Goal: Task Accomplishment & Management: Complete application form

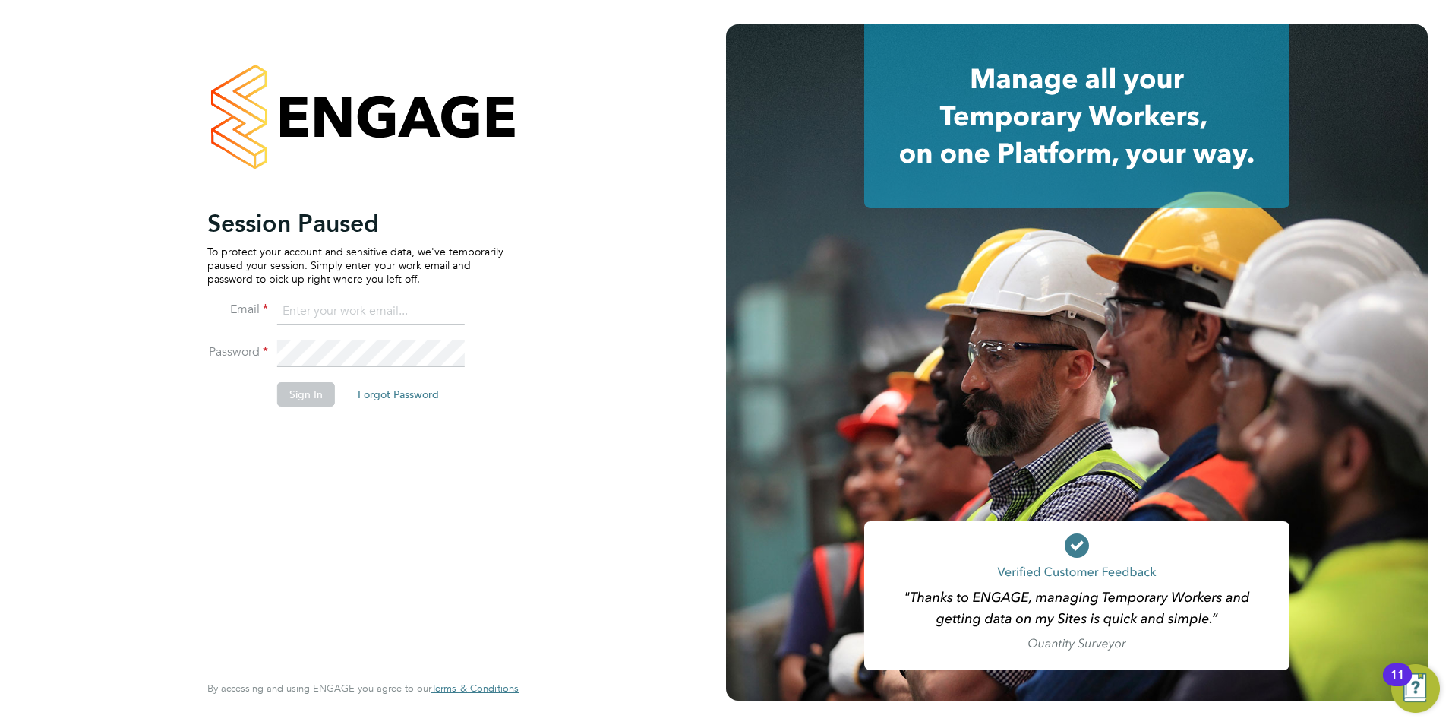
type input "jack.baron@HunterEducation.co.uk"
click at [299, 386] on button "Sign In" at bounding box center [306, 394] width 58 height 24
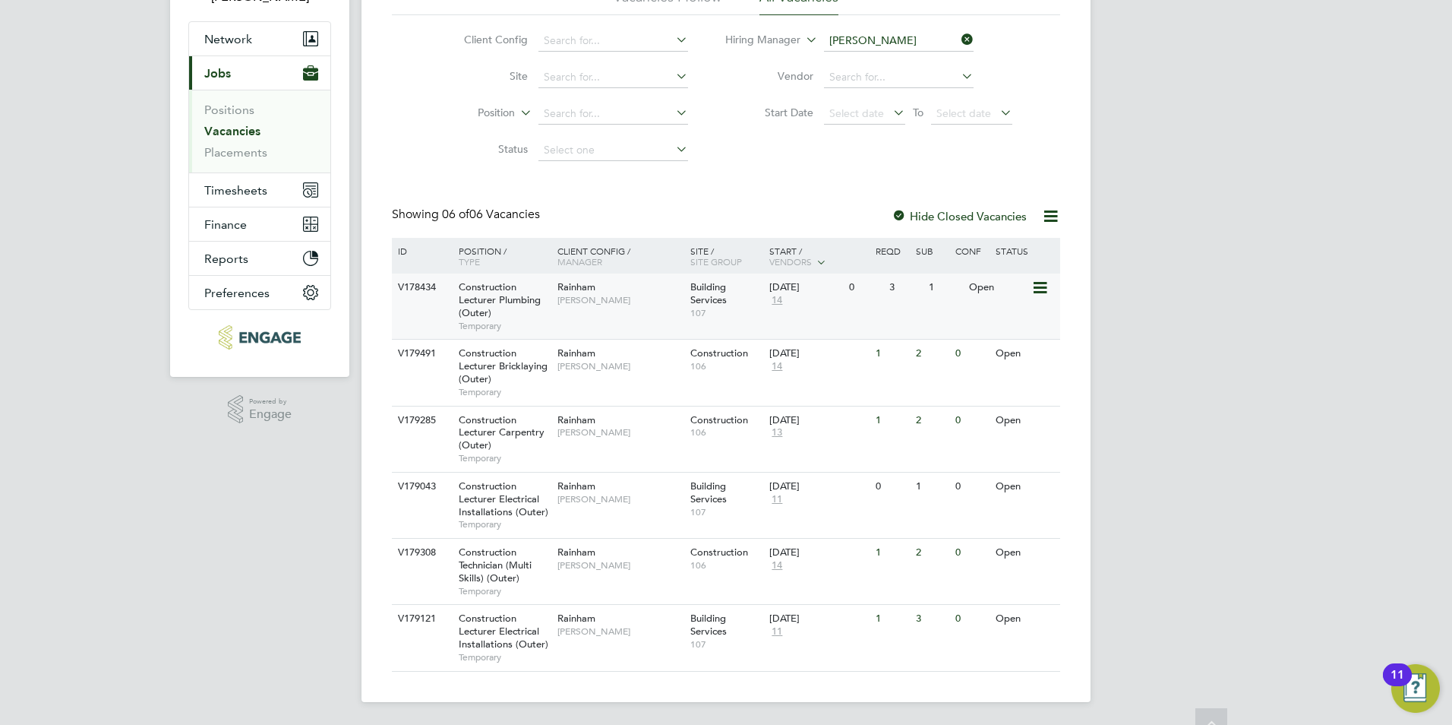
scroll to position [126, 0]
click at [513, 505] on span "Construction Lecturer Electrical Installations (Outer)" at bounding box center [504, 497] width 90 height 39
click at [494, 646] on span "Construction Lecturer Electrical Installations (Outer)" at bounding box center [504, 629] width 90 height 39
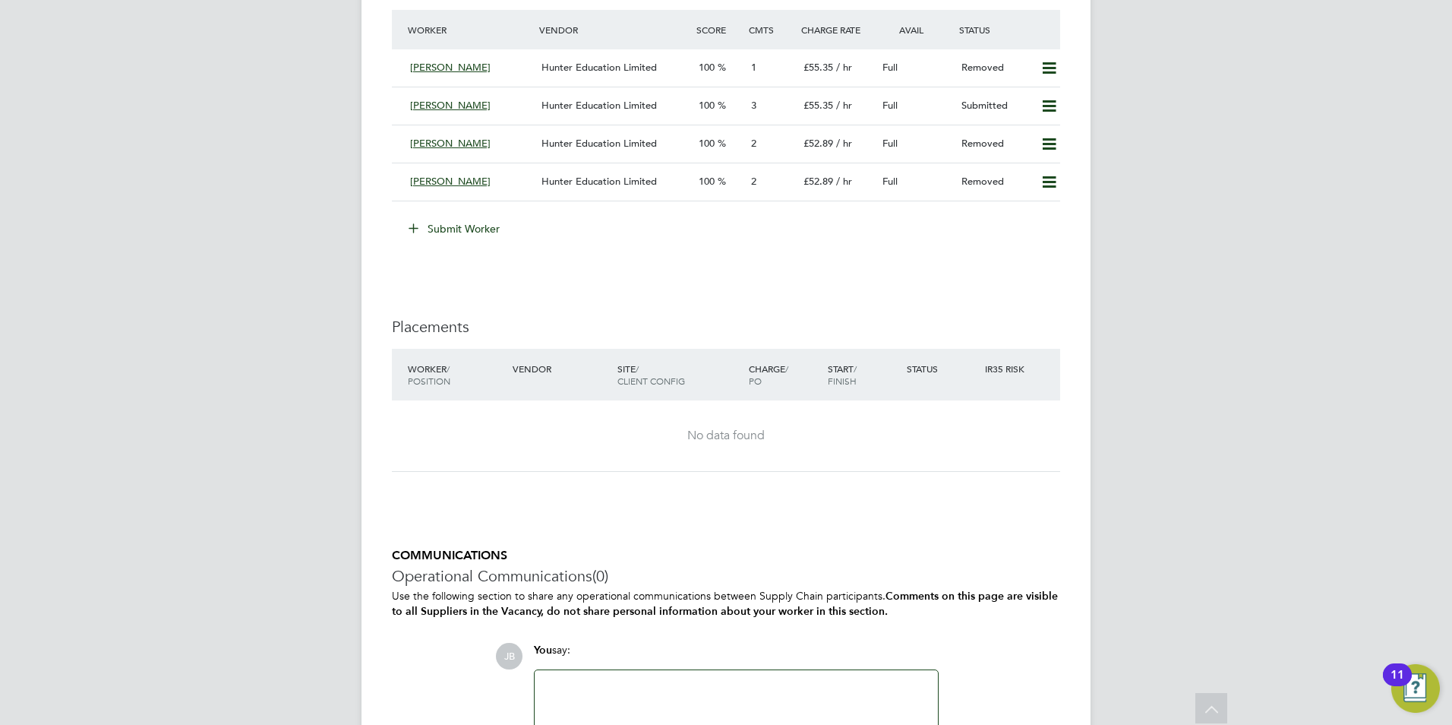
scroll to position [2885, 0]
click at [453, 226] on button "Submit Worker" at bounding box center [455, 231] width 114 height 24
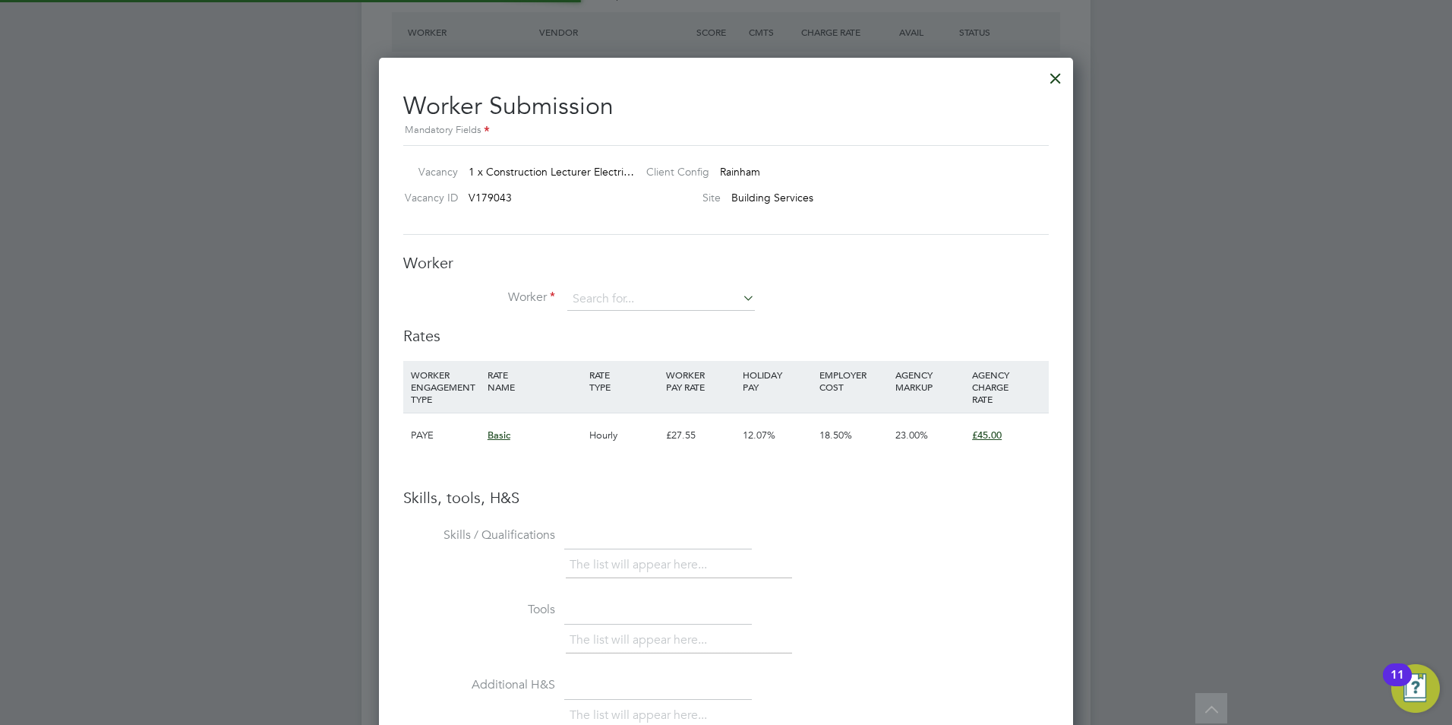
scroll to position [23, 395]
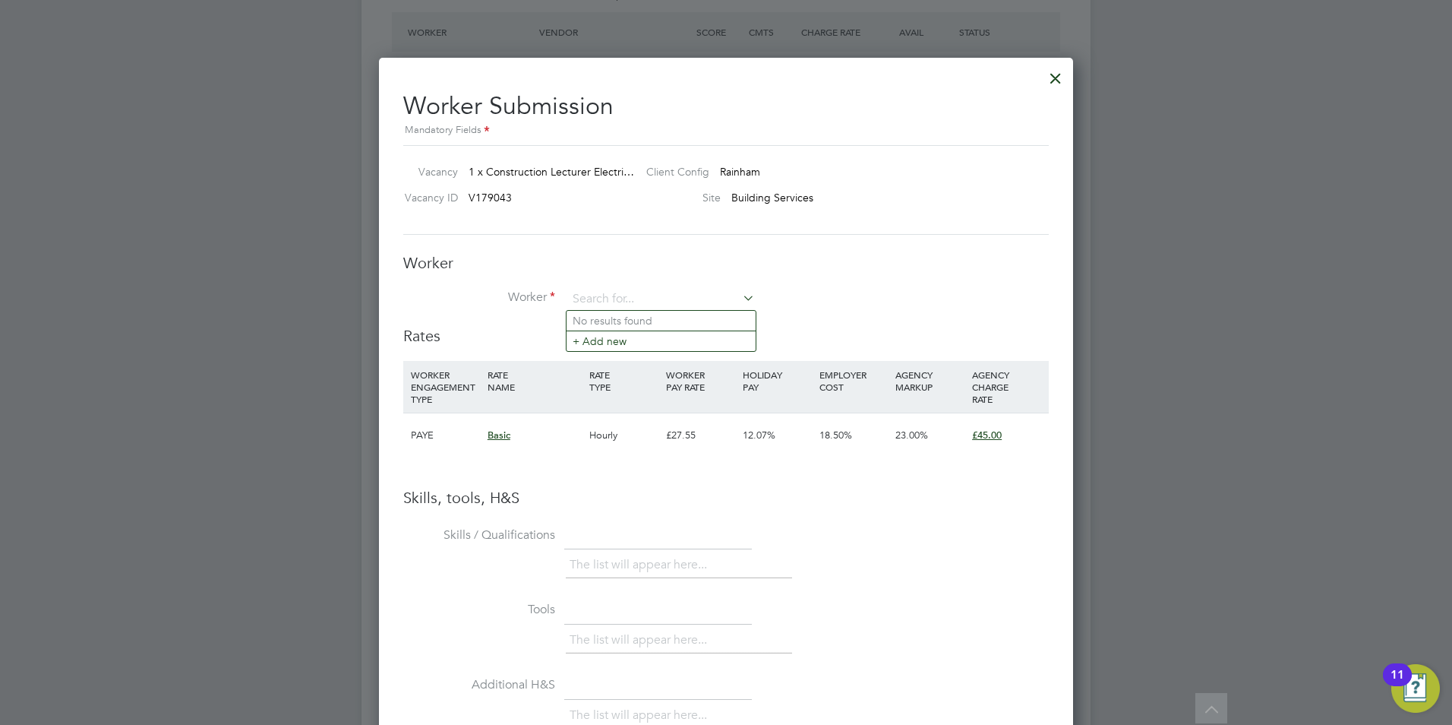
click at [1053, 78] on div at bounding box center [1055, 74] width 27 height 27
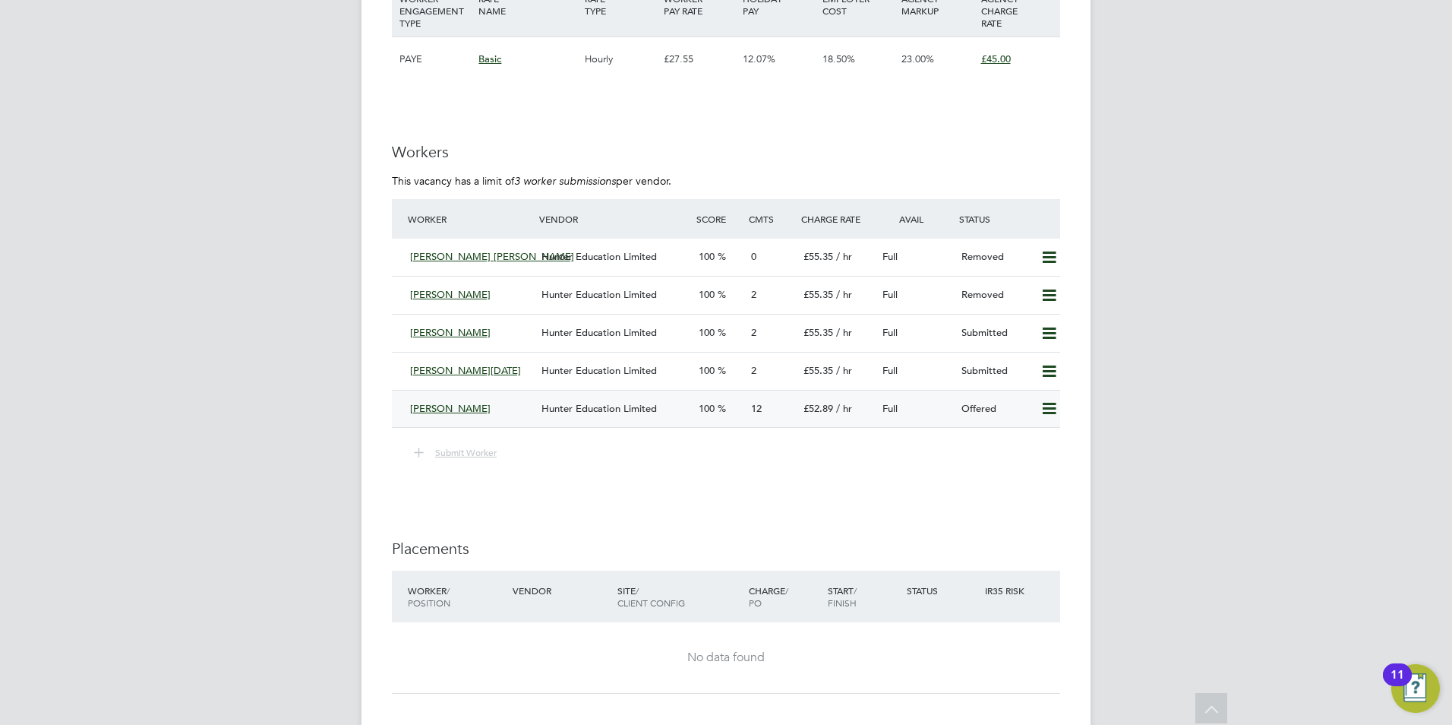
click at [1049, 407] on icon at bounding box center [1049, 409] width 19 height 12
click at [1023, 462] on li "Cancel" at bounding box center [1027, 462] width 58 height 21
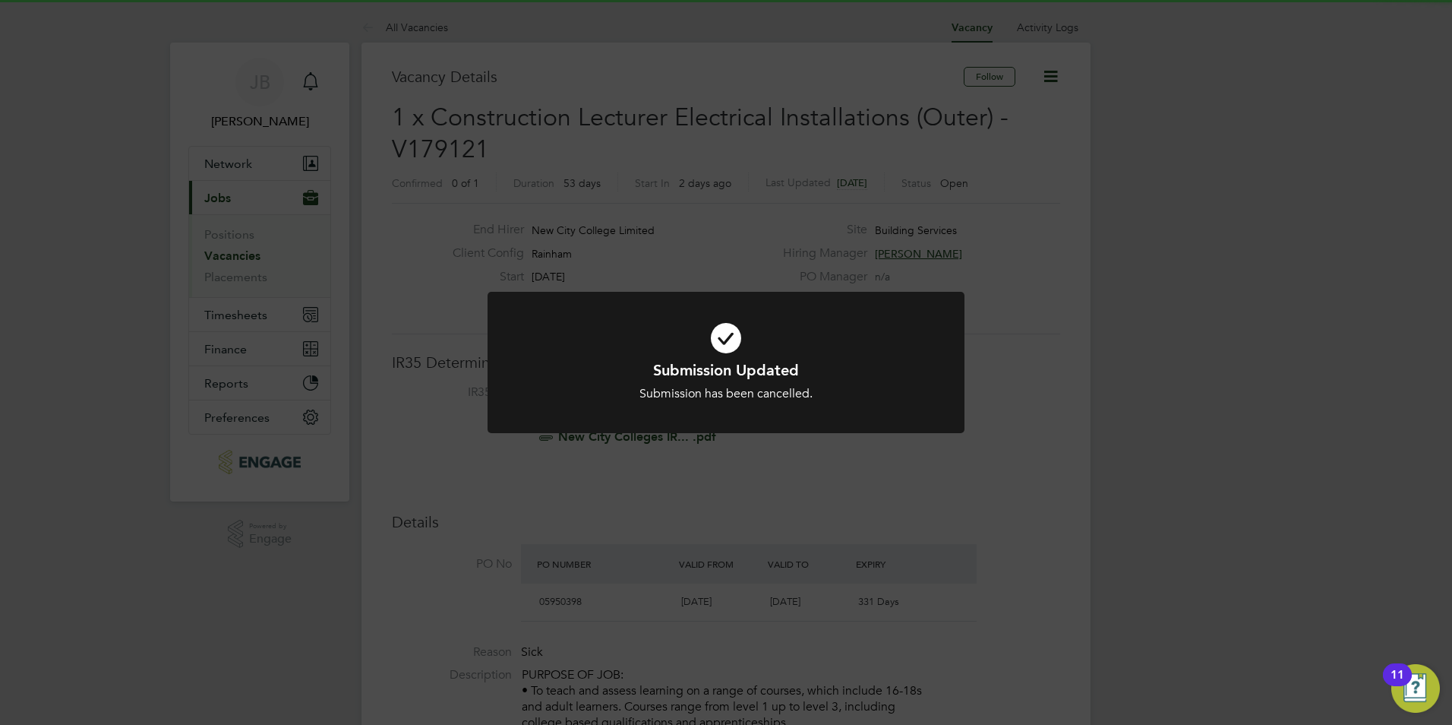
click at [771, 375] on h1 "Submission Updated" at bounding box center [726, 370] width 395 height 20
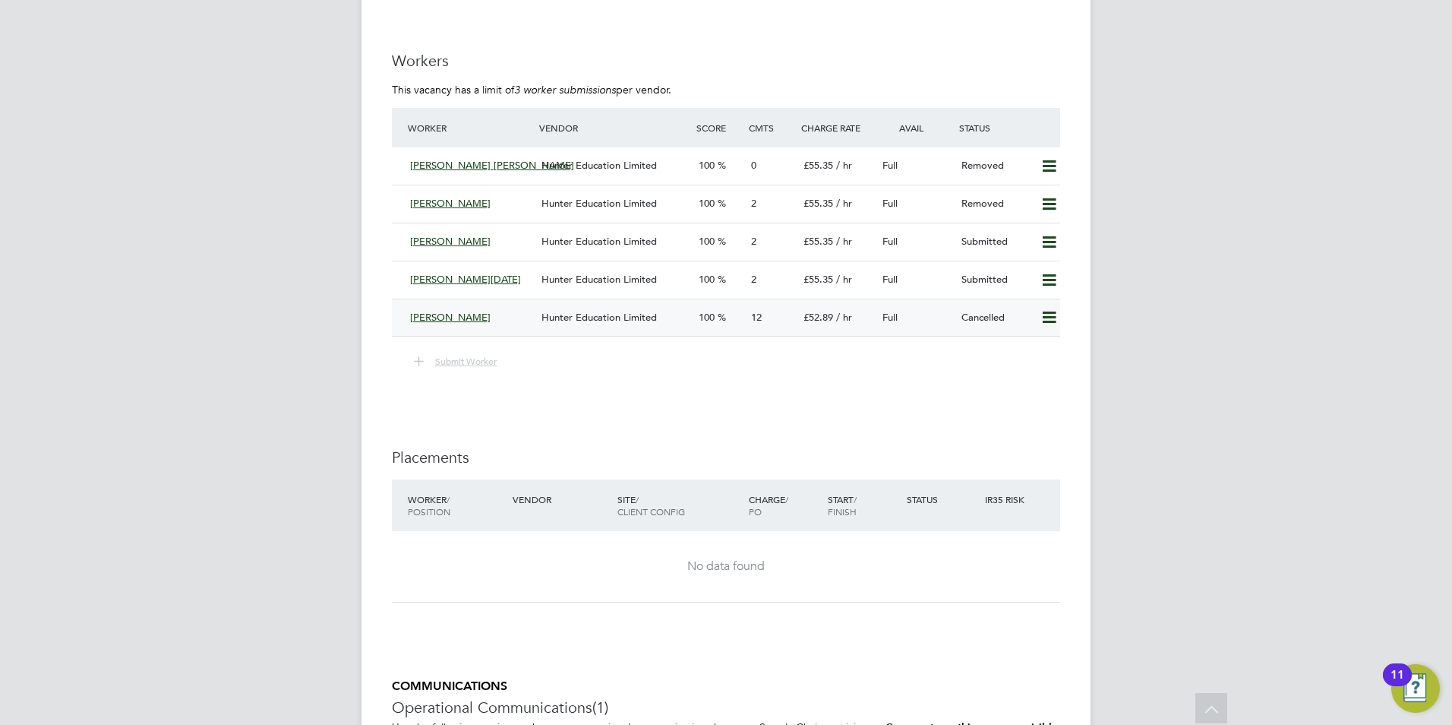
click at [790, 307] on div "12" at bounding box center [771, 317] width 52 height 25
